Goal: Information Seeking & Learning: Learn about a topic

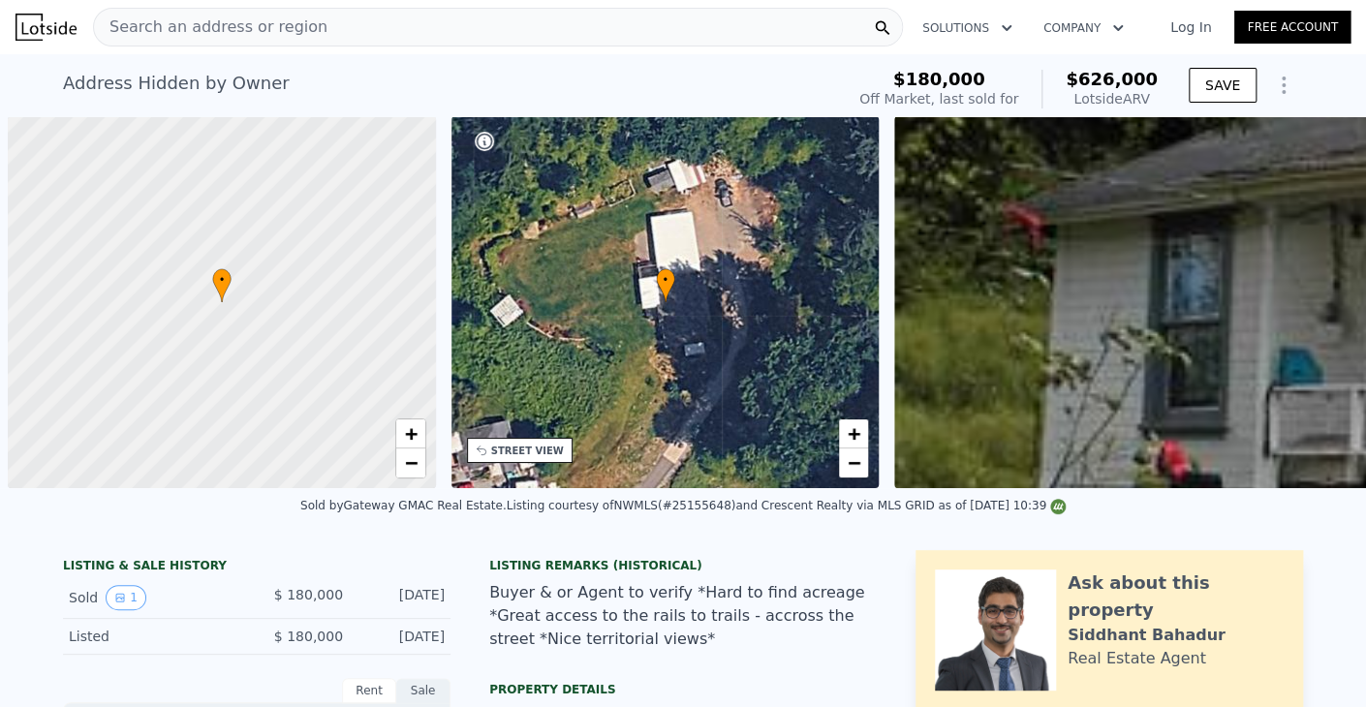
scroll to position [0, 8]
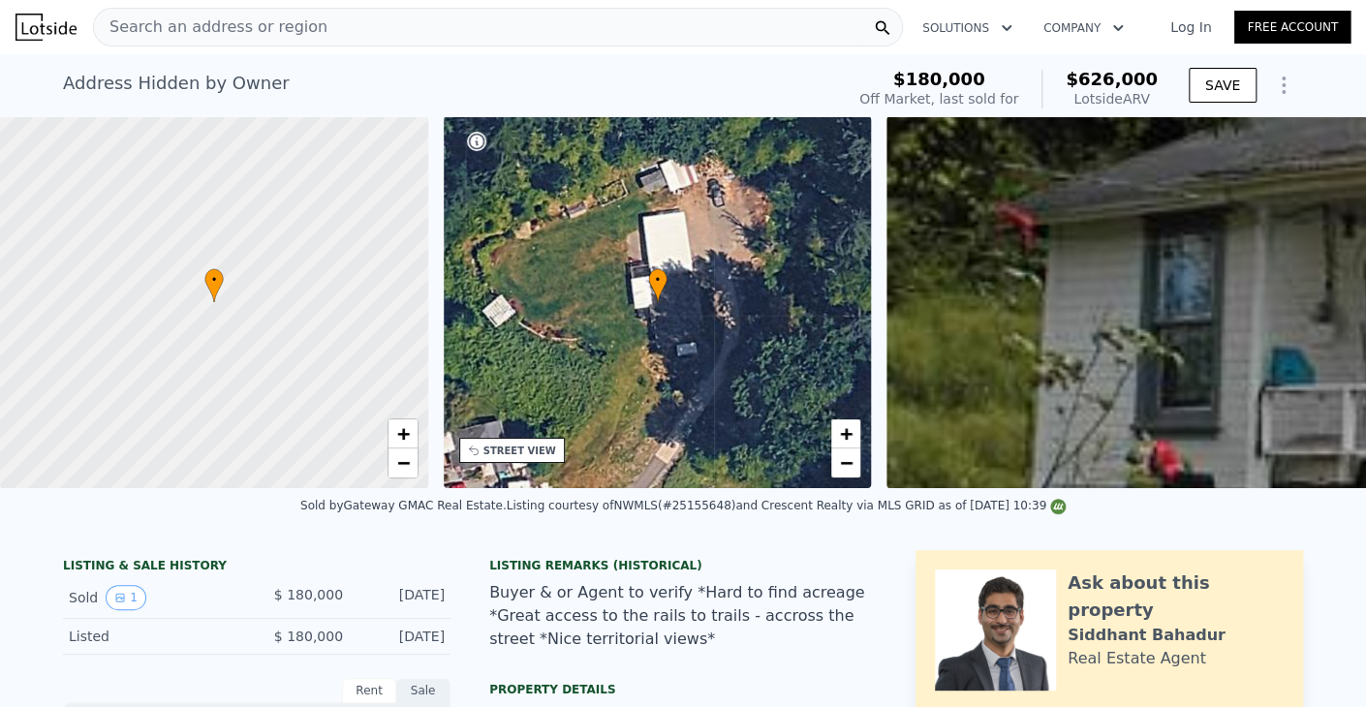
click at [516, 18] on div "Search an address or region" at bounding box center [498, 27] width 810 height 39
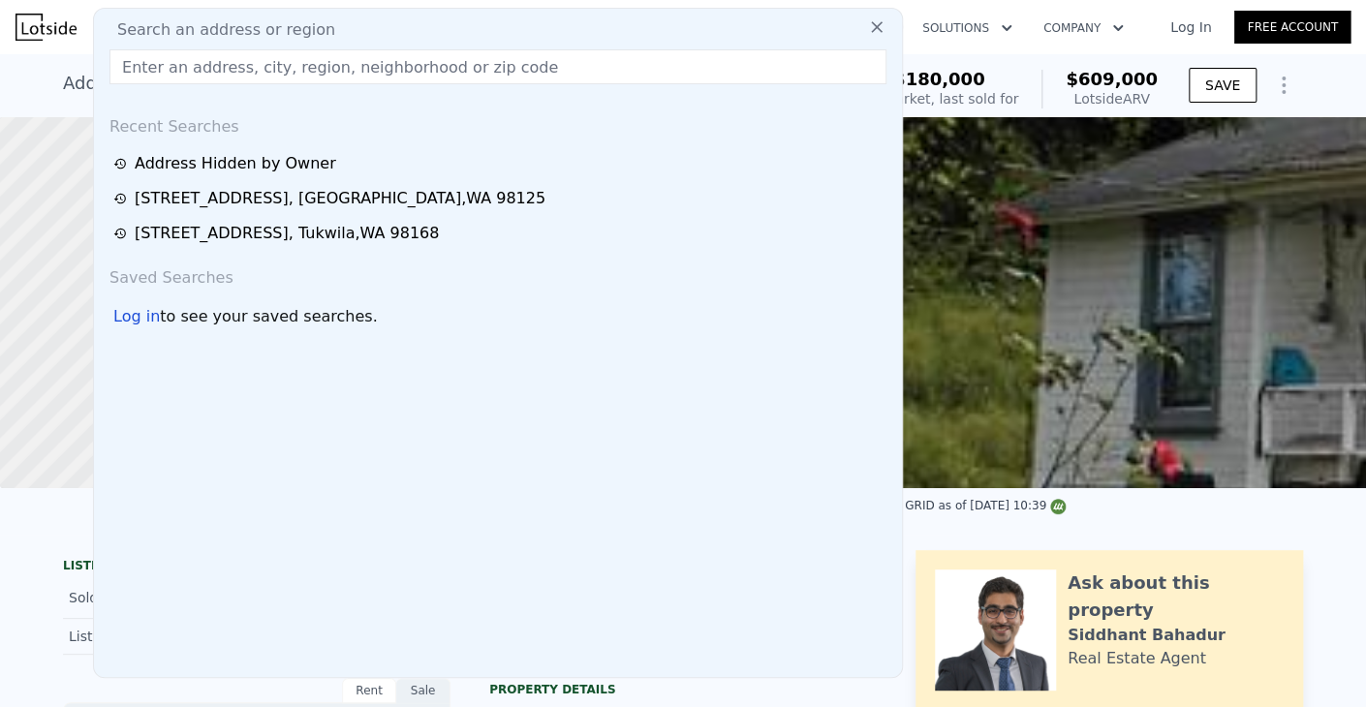
click at [512, 44] on div "Search an address or region Recent Searches Address Hidden by Owner [STREET_ADD…" at bounding box center [498, 343] width 810 height 670
type input "$ 609,000"
type input "$ 366,413"
click at [514, 63] on input "text" at bounding box center [497, 66] width 777 height 35
paste input "[STREET_ADDRESS]"
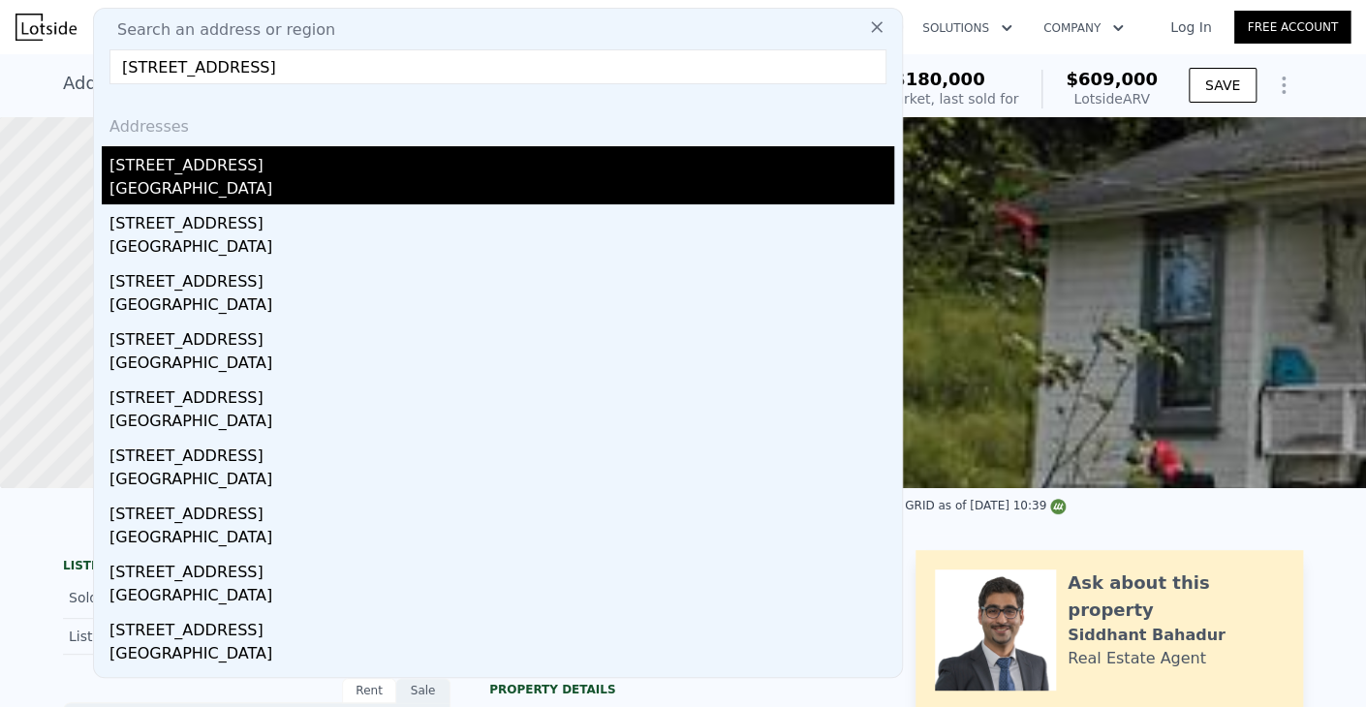
type input "[STREET_ADDRESS]"
click at [366, 179] on div "[GEOGRAPHIC_DATA]" at bounding box center [501, 190] width 785 height 27
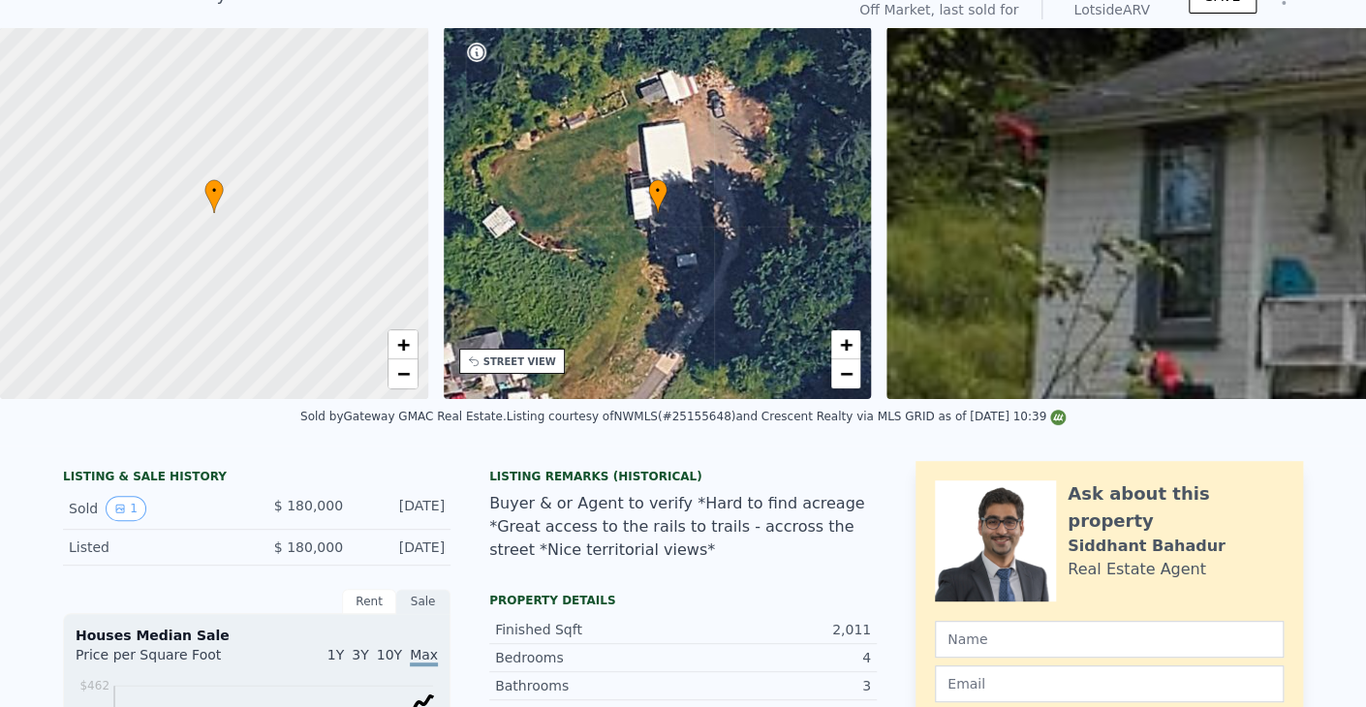
scroll to position [7, 0]
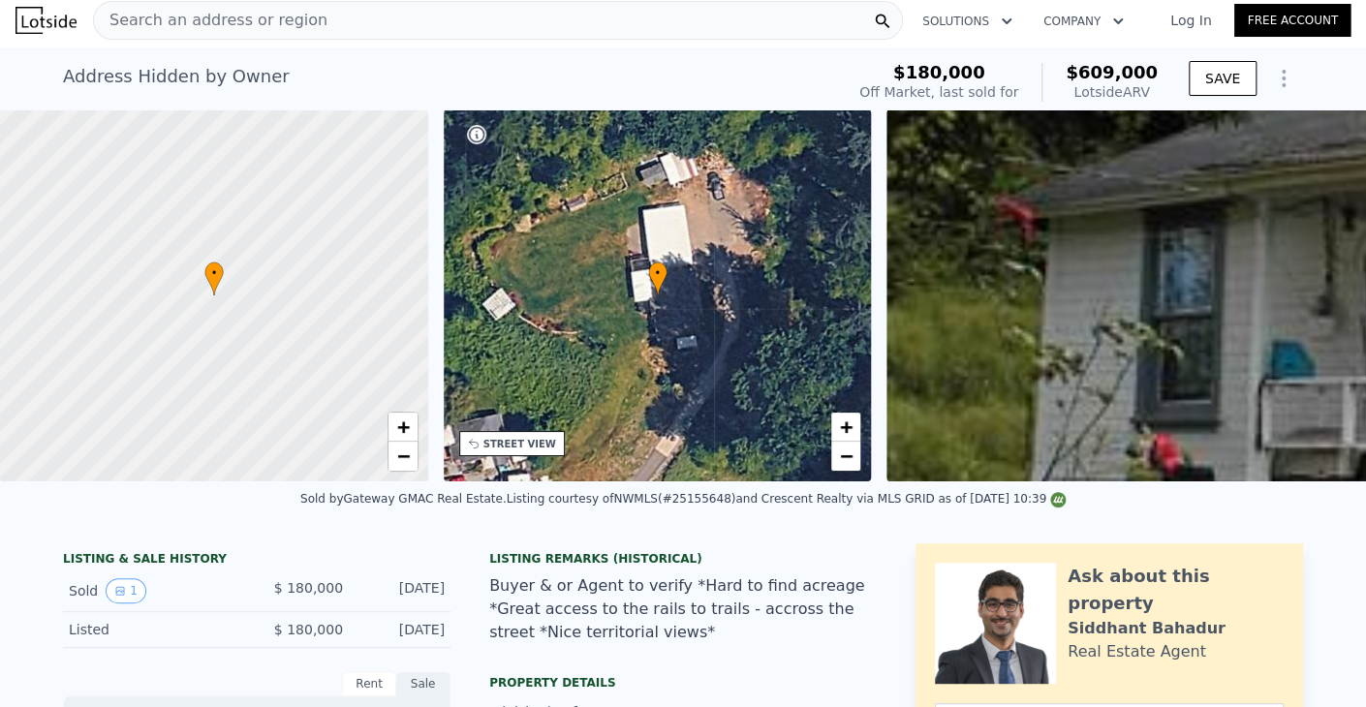
click at [561, 24] on div "Search an address or region" at bounding box center [498, 20] width 810 height 39
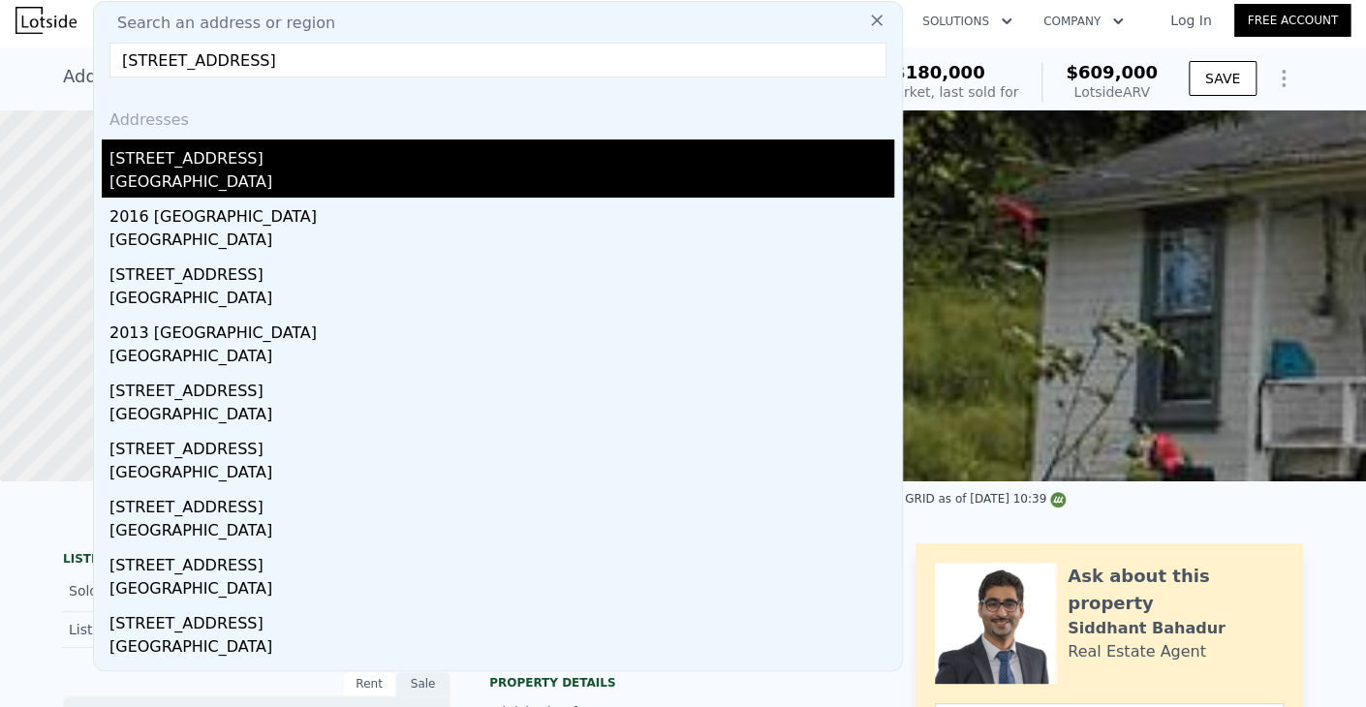
type input "[STREET_ADDRESS]"
click at [233, 166] on div "[STREET_ADDRESS]" at bounding box center [501, 155] width 785 height 31
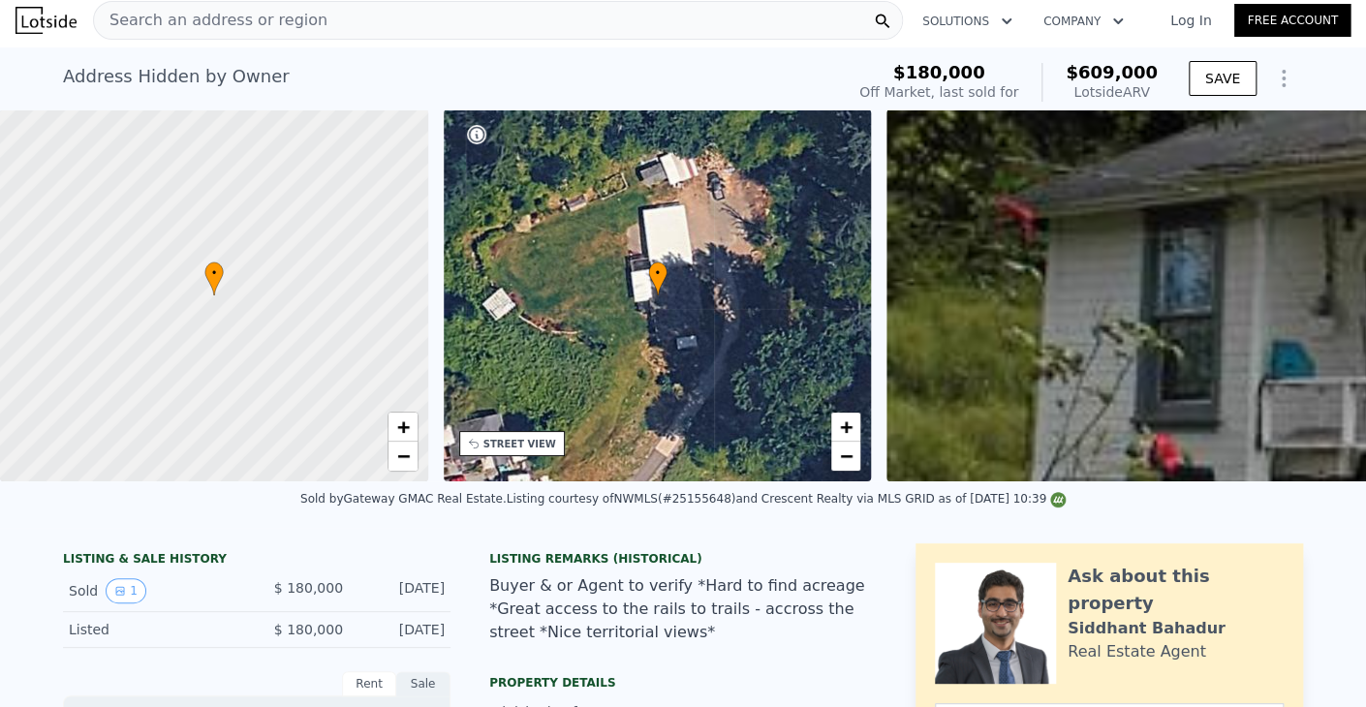
click at [628, 32] on div "Search an address or region" at bounding box center [498, 20] width 810 height 39
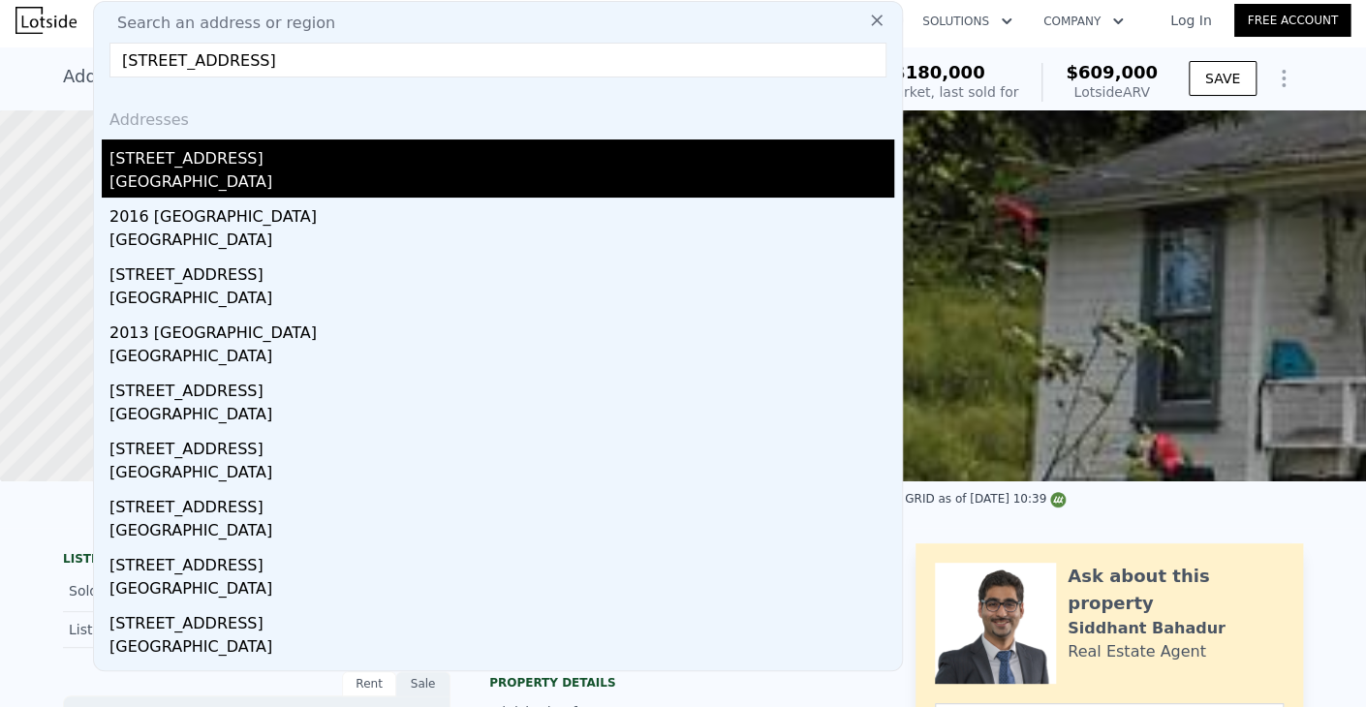
type input "[STREET_ADDRESS]"
click at [264, 183] on div "[GEOGRAPHIC_DATA]" at bounding box center [501, 184] width 785 height 27
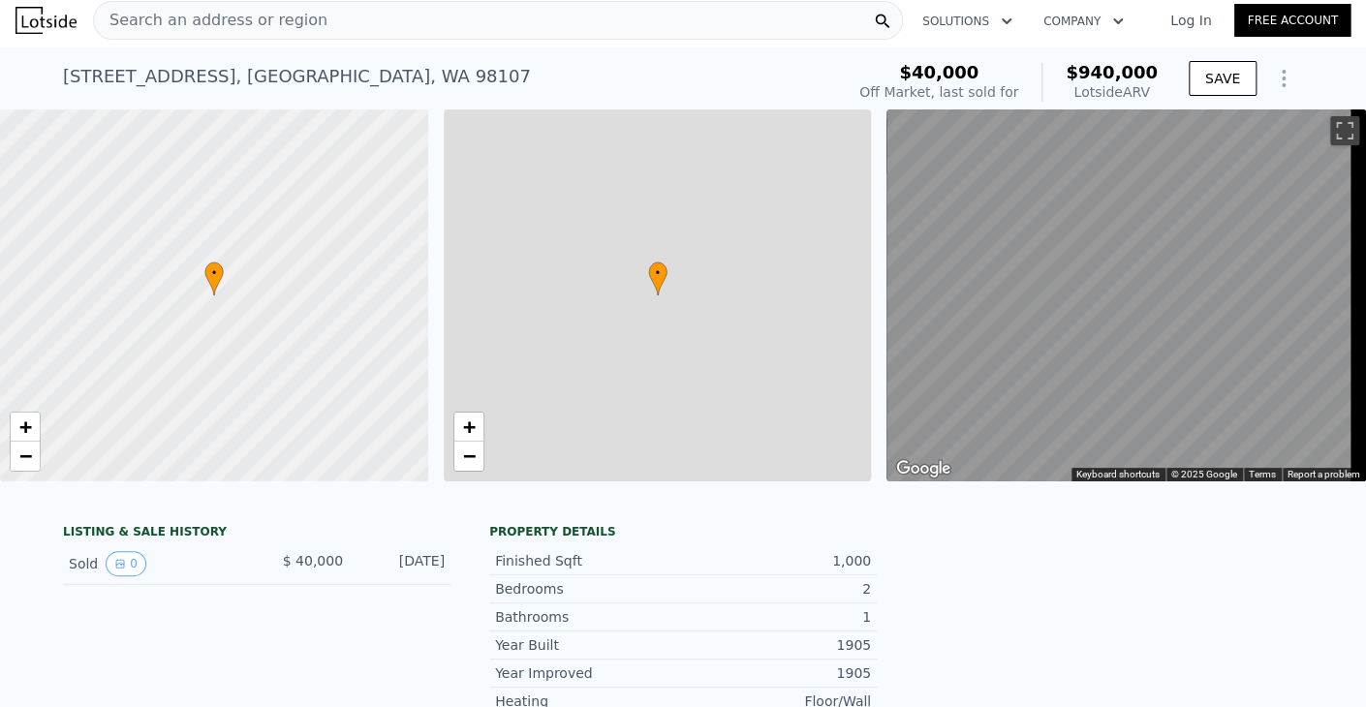
type input "2"
type input "1"
type input "820"
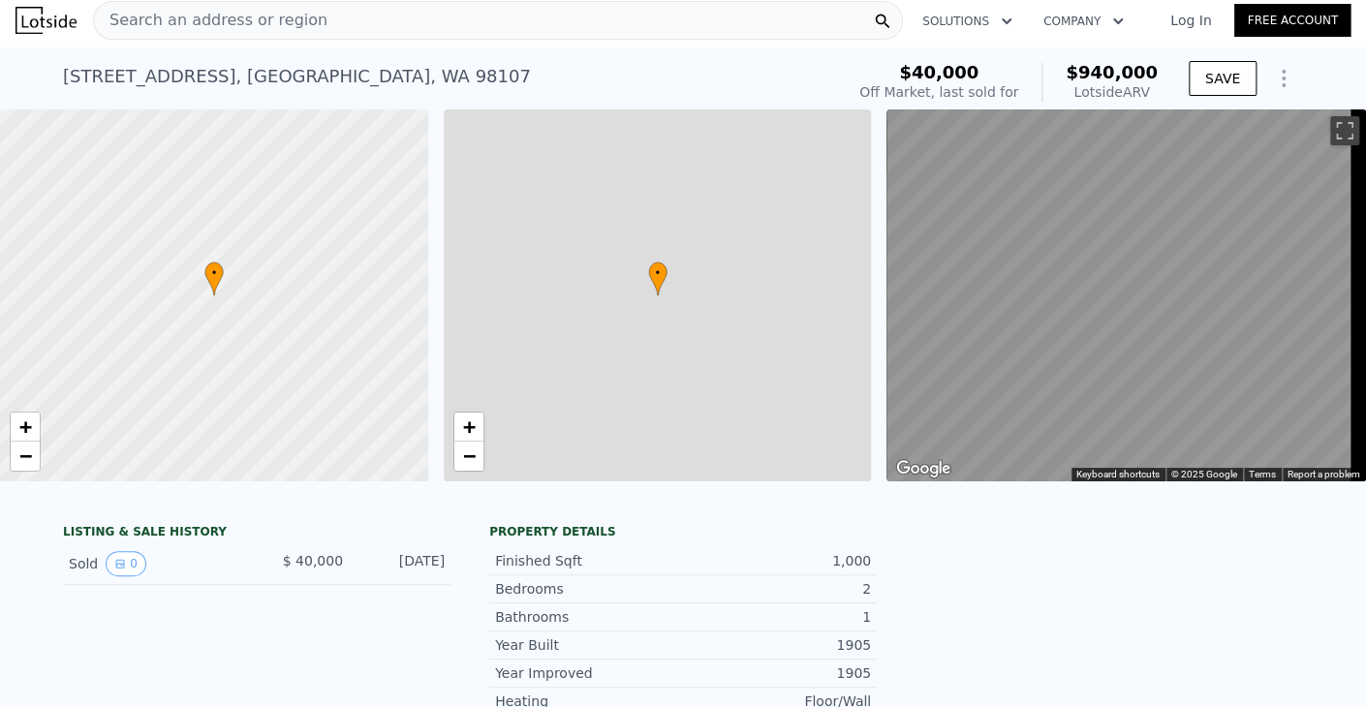
type input "850"
type input "3550"
type input "4000"
type input "$ 940,000"
type input "$ 819,813"
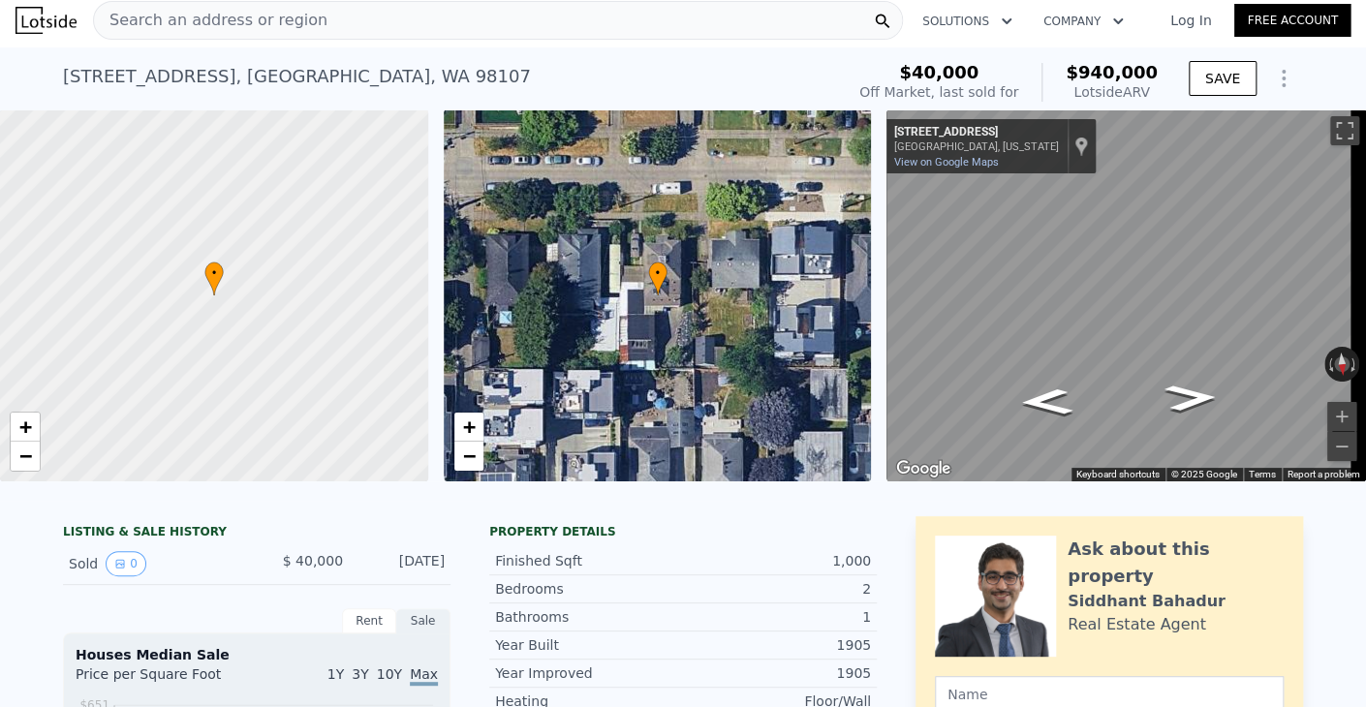
click at [453, 34] on div "Search an address or region" at bounding box center [498, 20] width 810 height 39
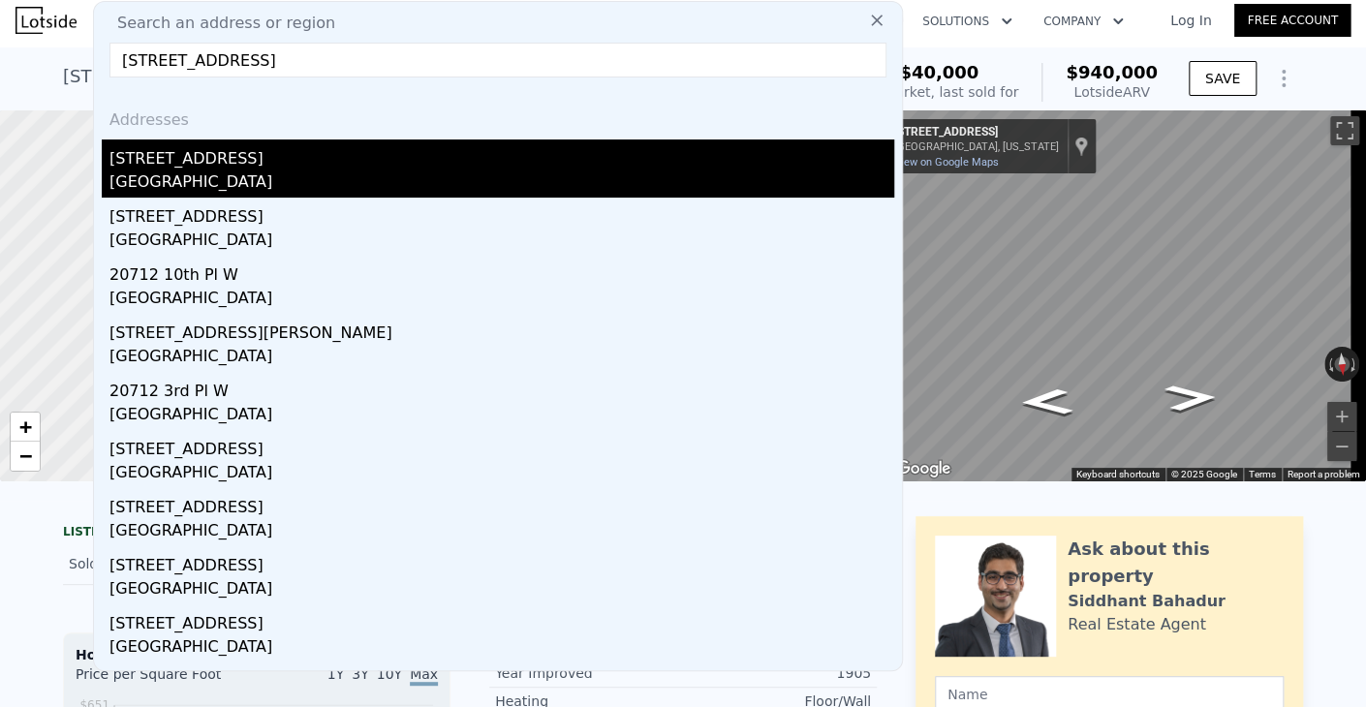
type input "[STREET_ADDRESS]"
click at [332, 147] on div "[STREET_ADDRESS]" at bounding box center [501, 155] width 785 height 31
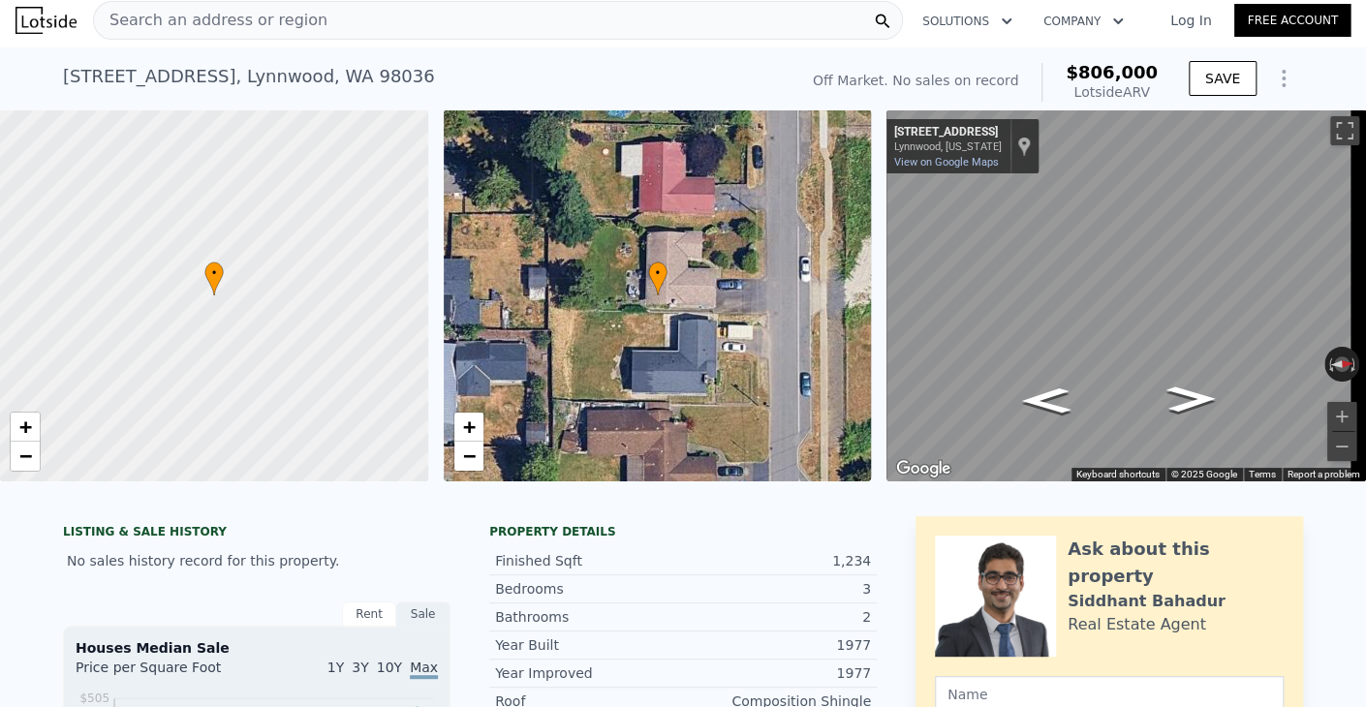
click at [482, 13] on div "Search an address or region" at bounding box center [498, 20] width 810 height 39
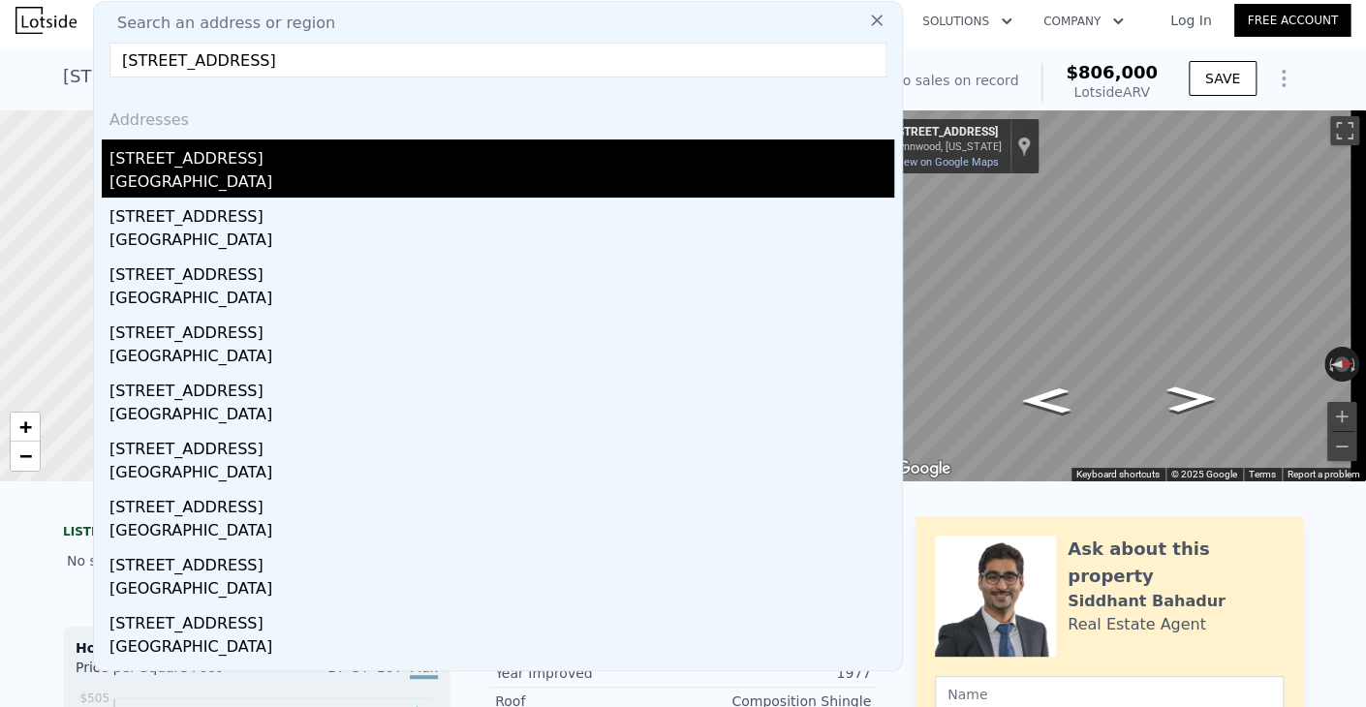
type input "[STREET_ADDRESS]"
click at [354, 178] on div "[GEOGRAPHIC_DATA]" at bounding box center [501, 184] width 785 height 27
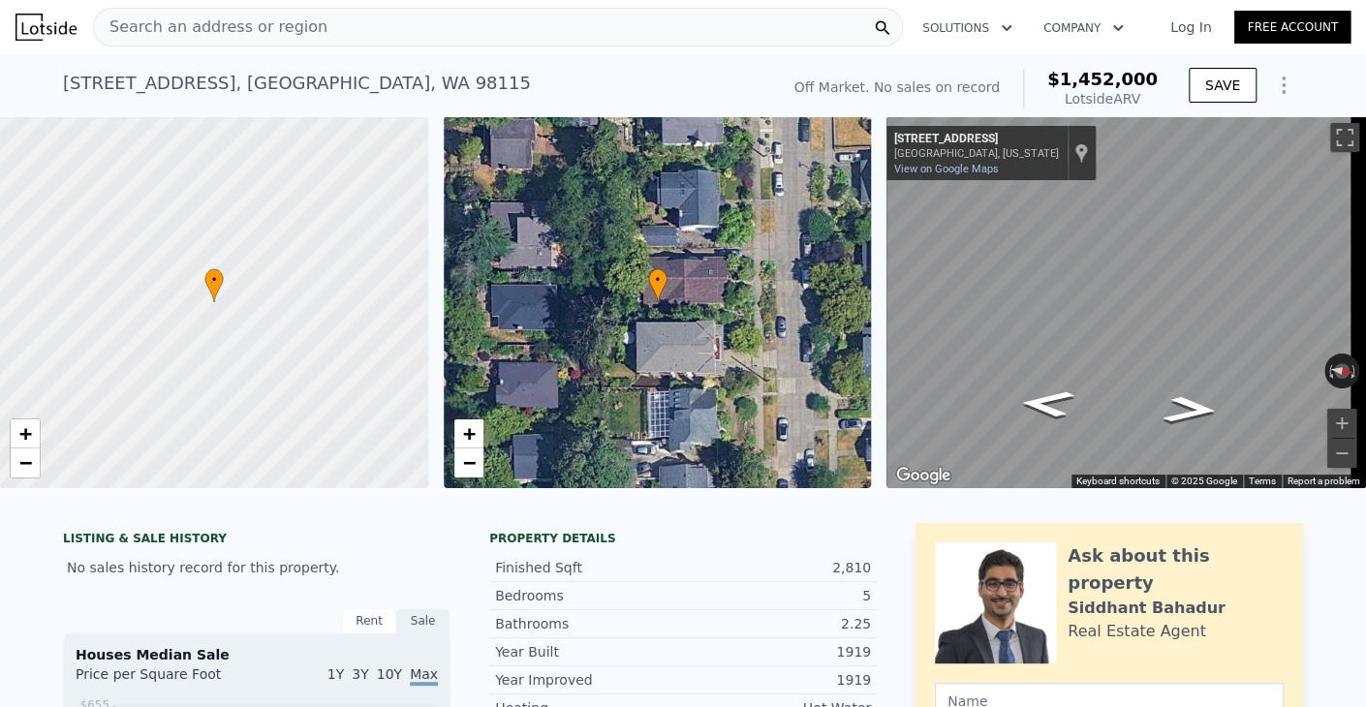
click at [678, 39] on div "Search an address or region" at bounding box center [498, 27] width 810 height 39
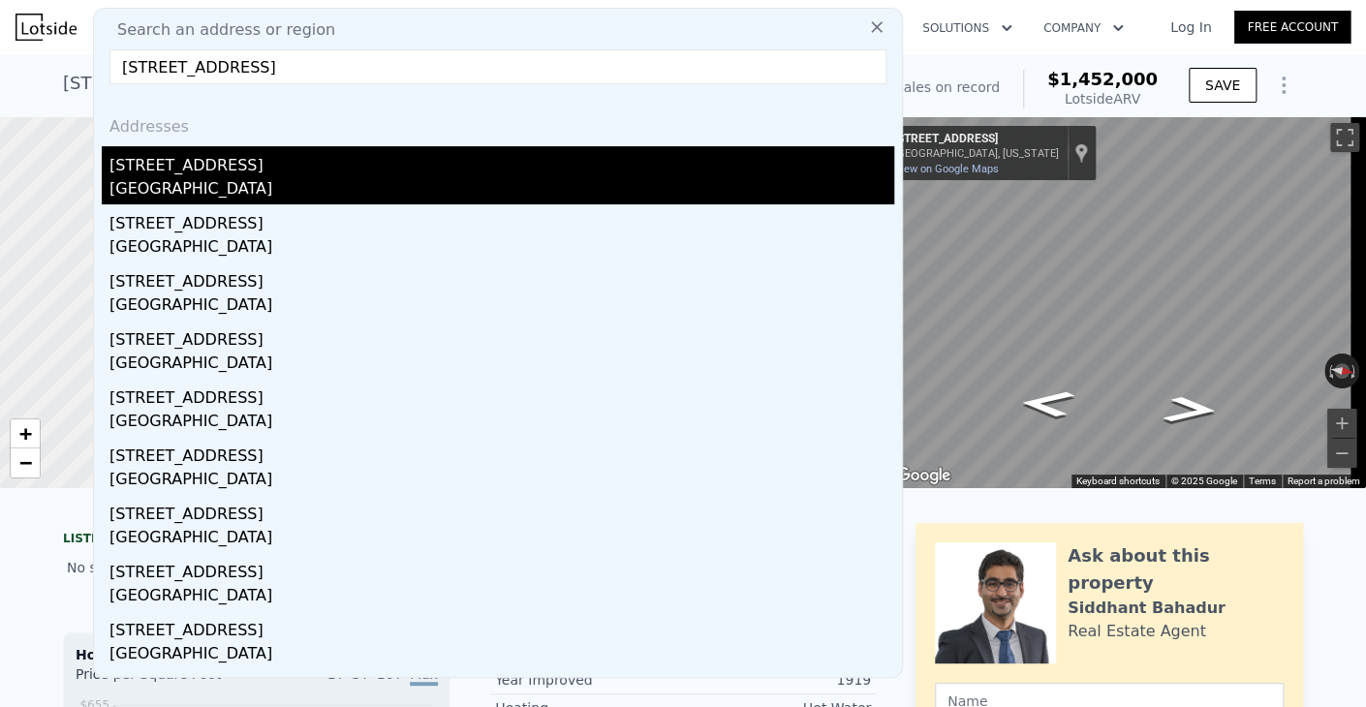
type input "[STREET_ADDRESS]"
click at [519, 160] on div "[STREET_ADDRESS]" at bounding box center [501, 161] width 785 height 31
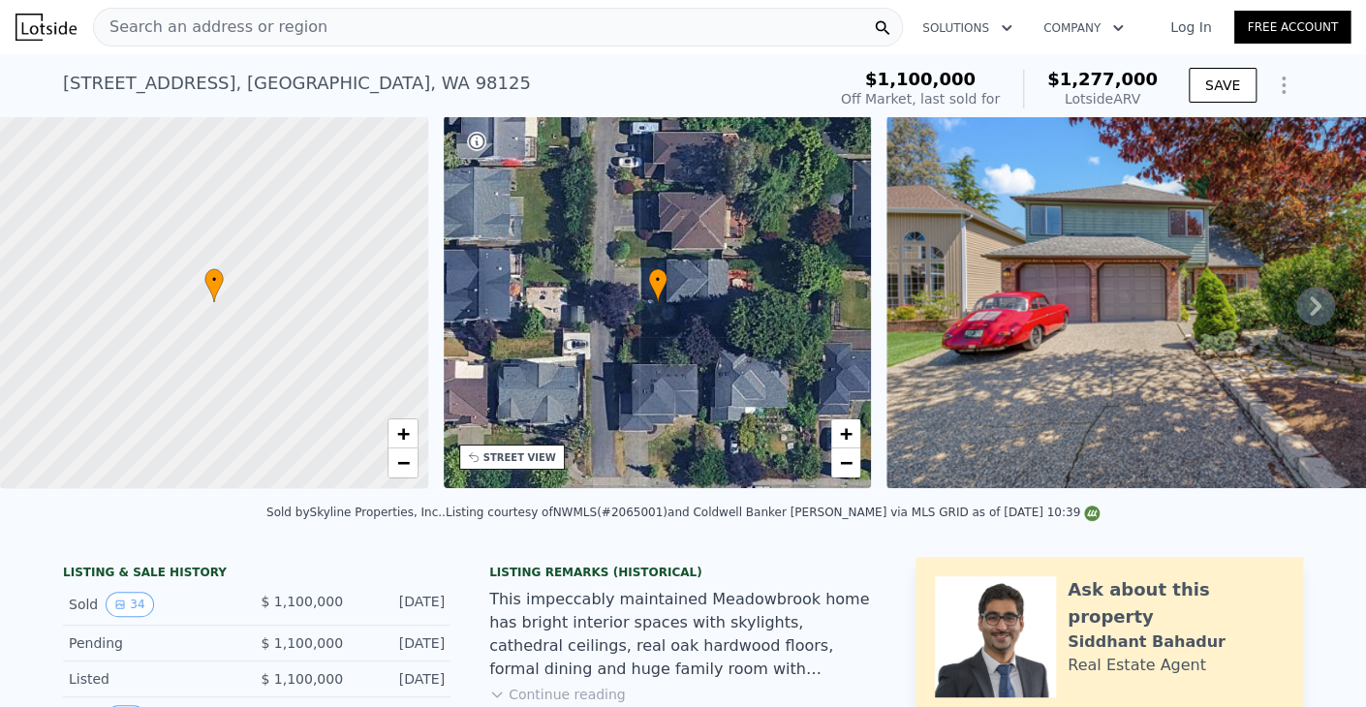
click at [550, 26] on div "Search an address or region" at bounding box center [498, 27] width 810 height 39
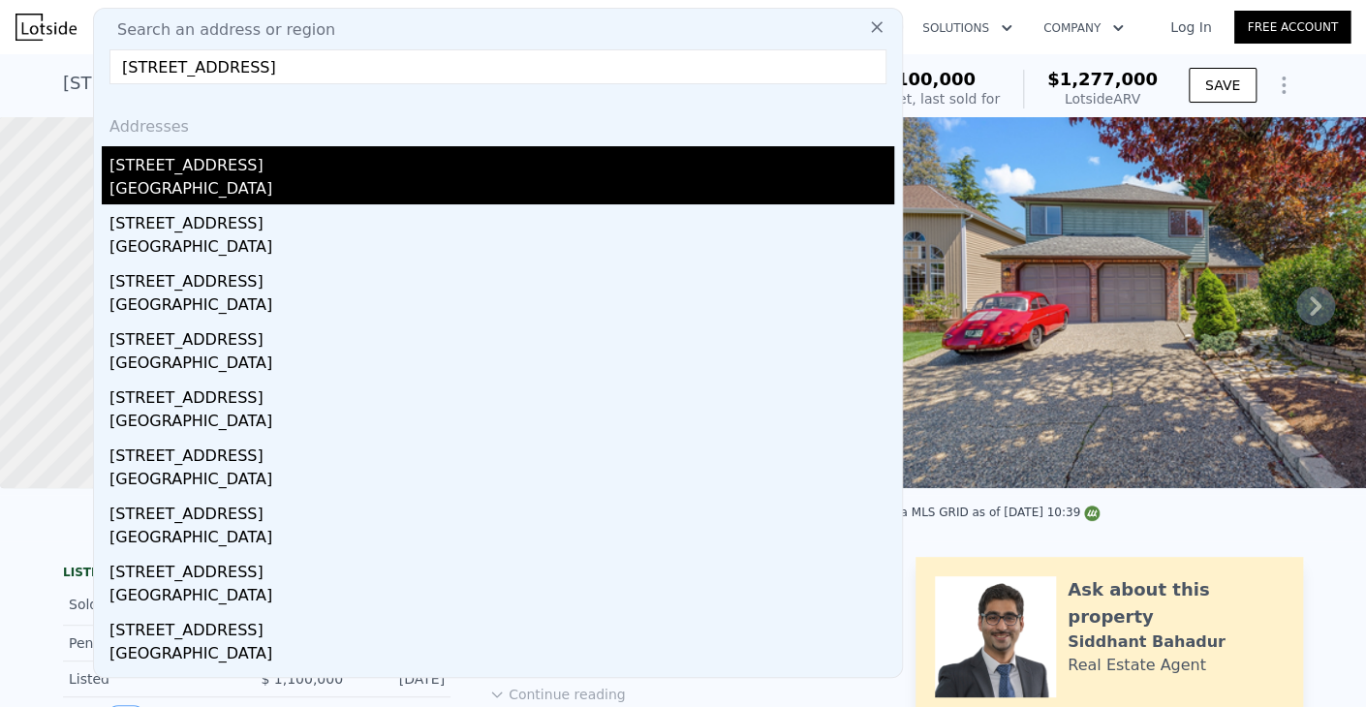
type input "[STREET_ADDRESS]"
click at [315, 160] on div "[STREET_ADDRESS]" at bounding box center [501, 161] width 785 height 31
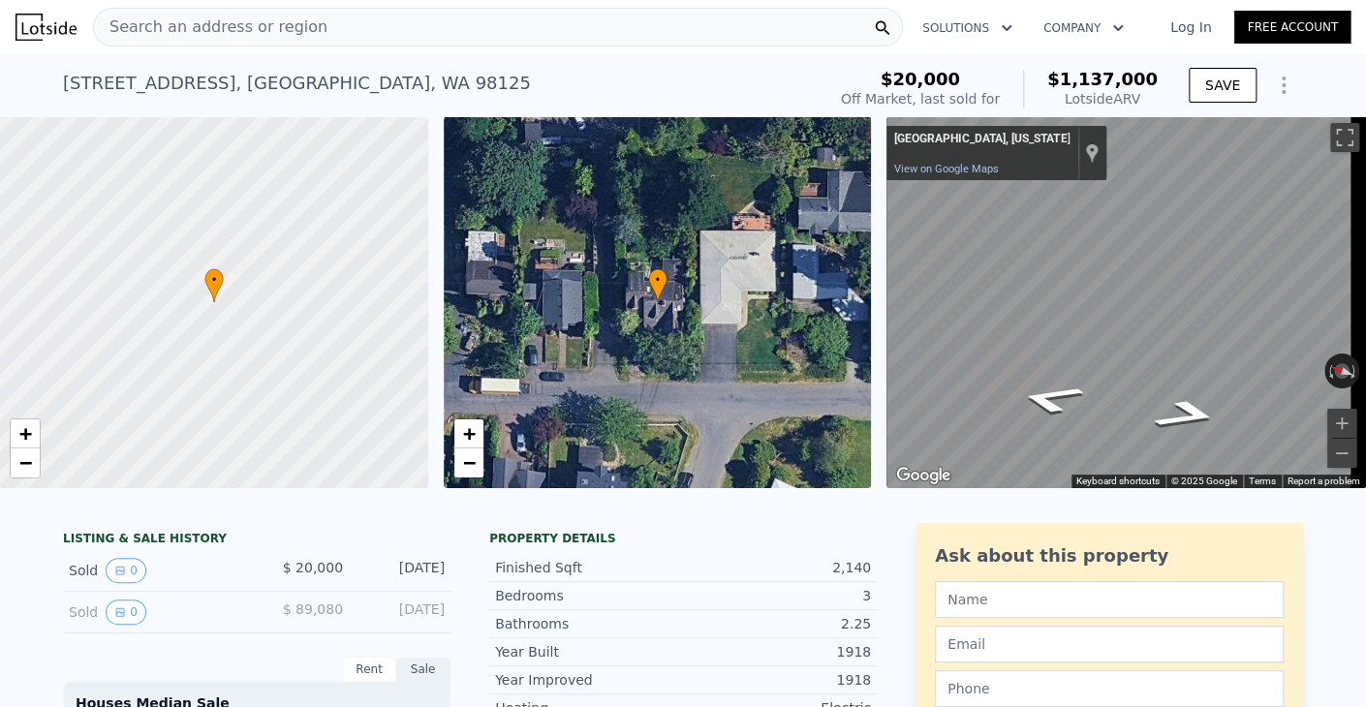
click at [575, 36] on div "Search an address or region" at bounding box center [498, 27] width 810 height 39
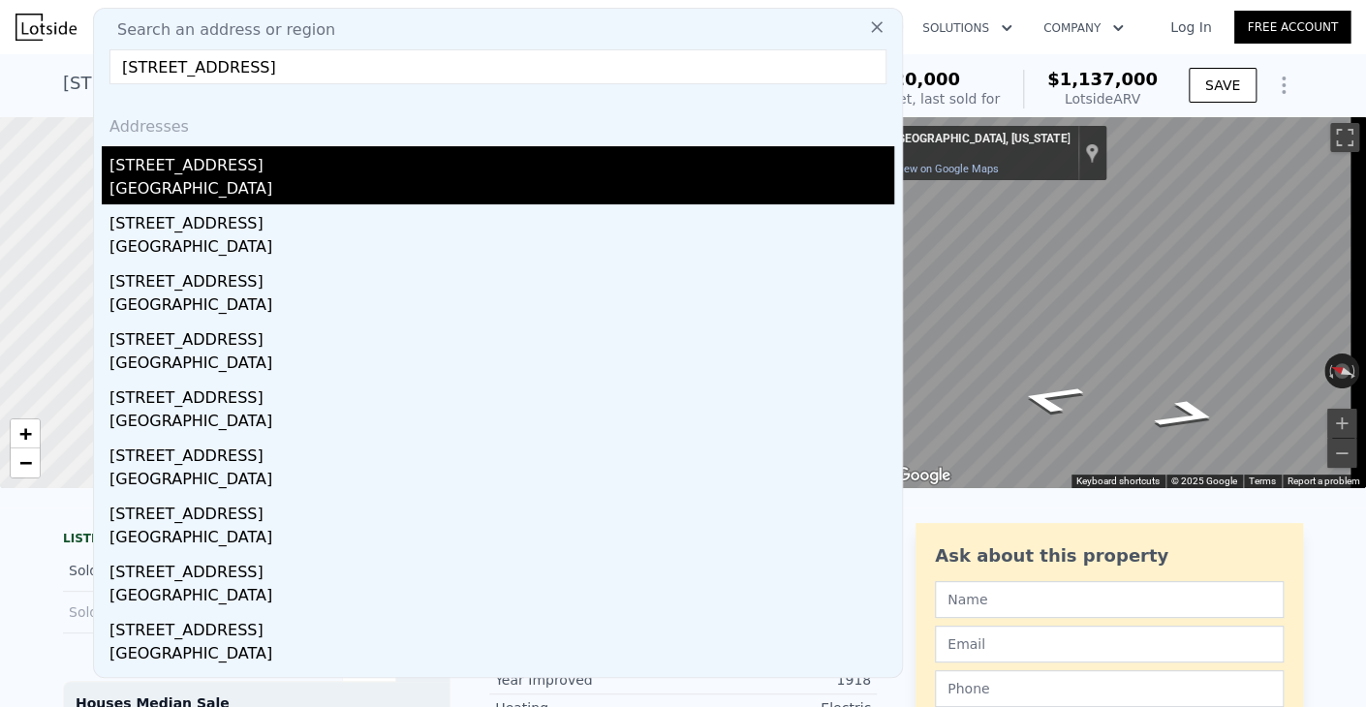
type input "[STREET_ADDRESS]"
click at [256, 167] on div "[STREET_ADDRESS]" at bounding box center [501, 161] width 785 height 31
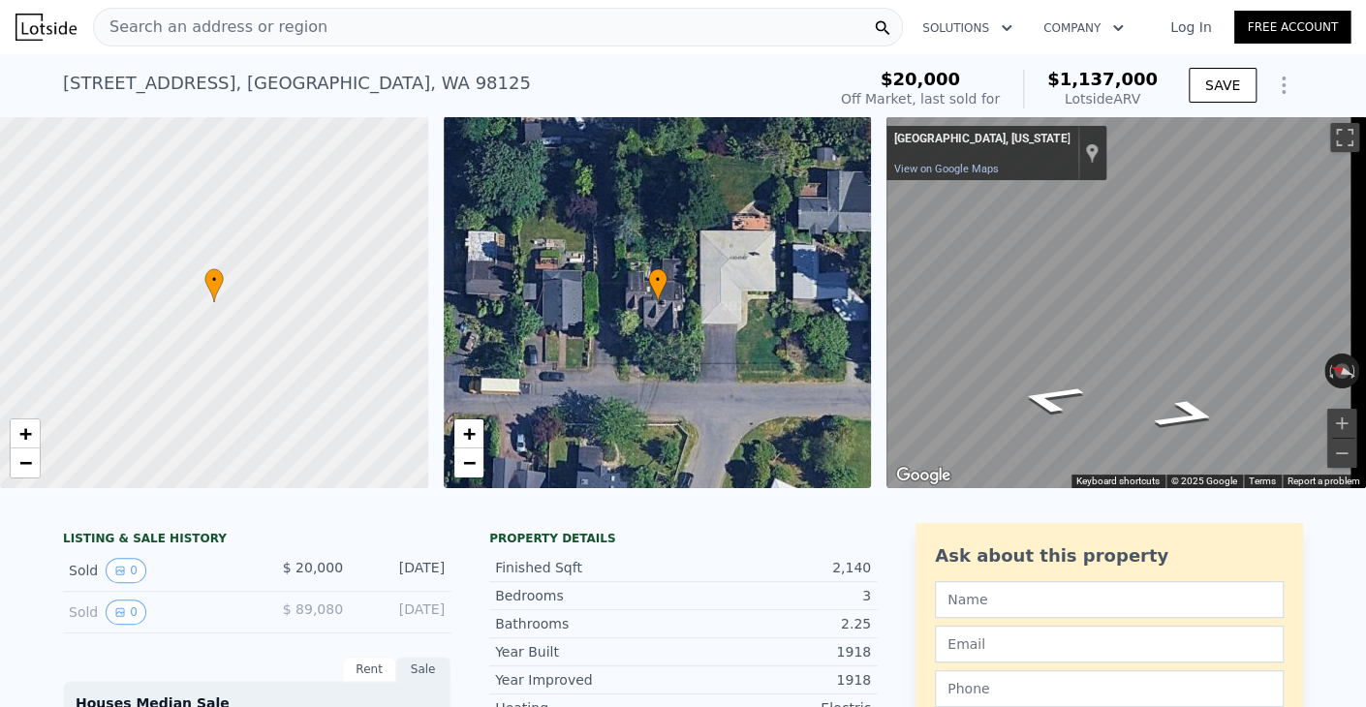
click at [461, 44] on div "Search an address or region" at bounding box center [498, 27] width 810 height 39
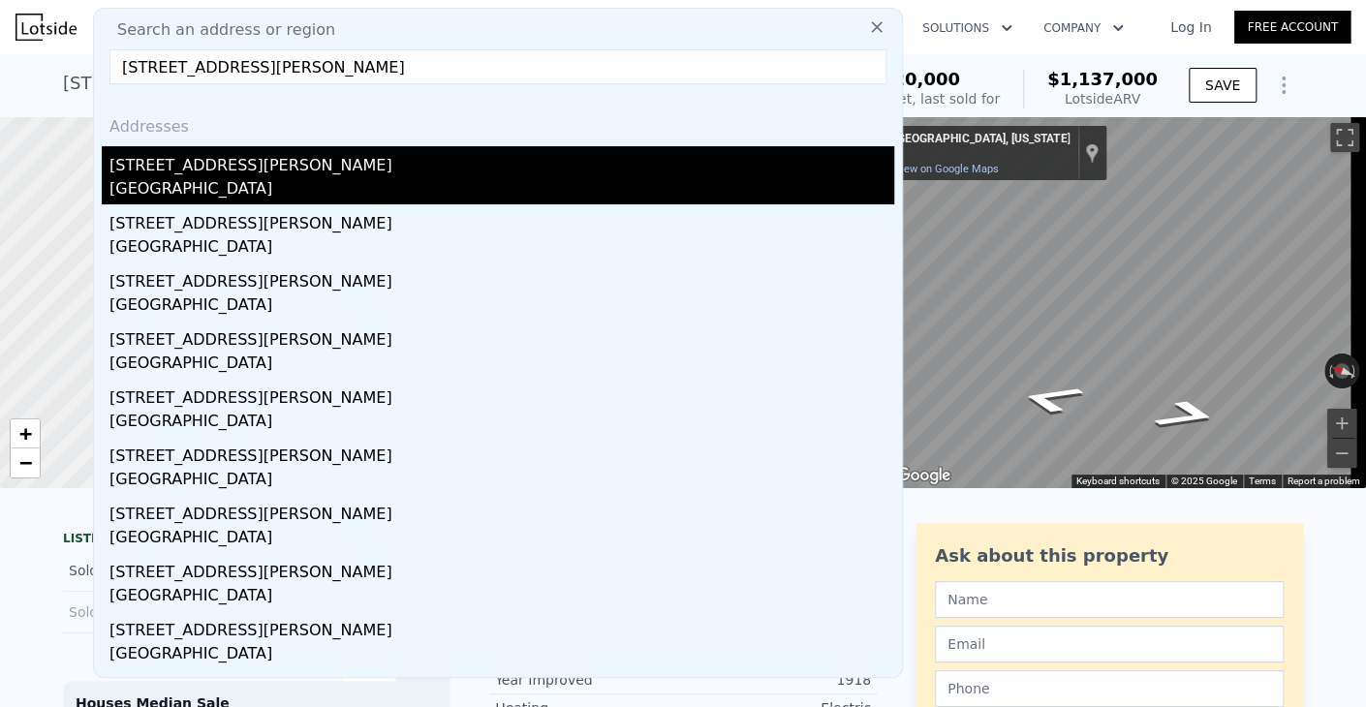
type input "[STREET_ADDRESS][PERSON_NAME]"
click at [388, 157] on div "[STREET_ADDRESS][PERSON_NAME]" at bounding box center [501, 161] width 785 height 31
